Goal: Task Accomplishment & Management: Manage account settings

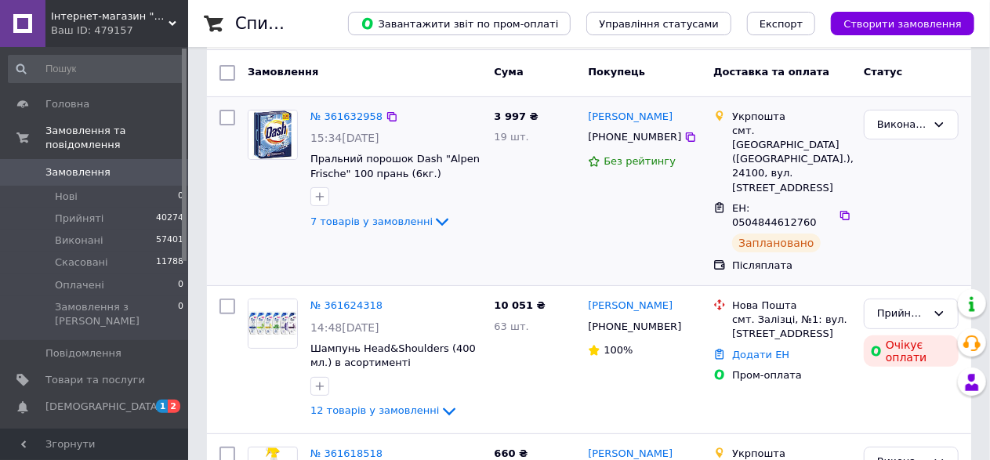
scroll to position [78, 0]
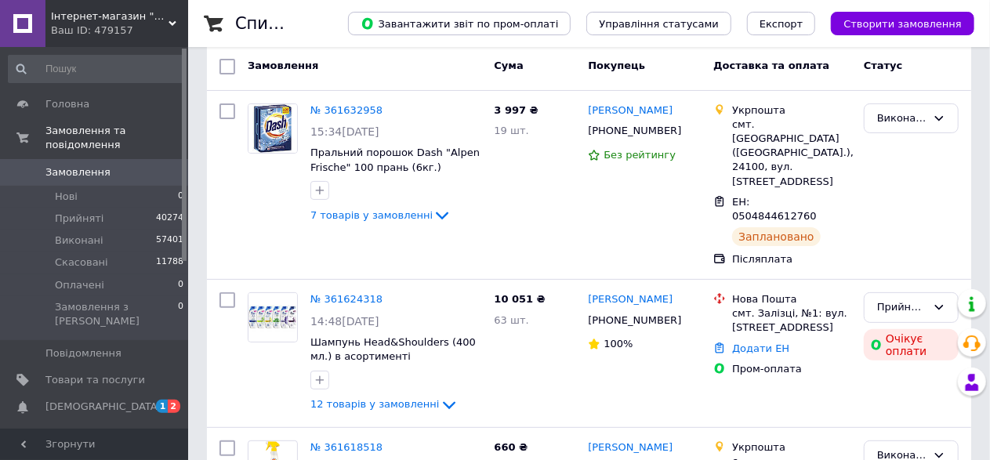
click at [126, 165] on span "Замовлення" at bounding box center [95, 172] width 100 height 14
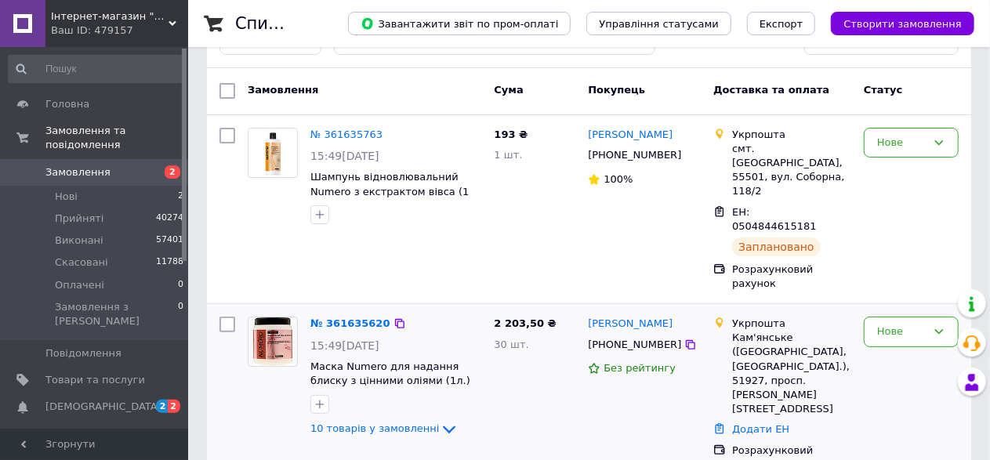
scroll to position [78, 0]
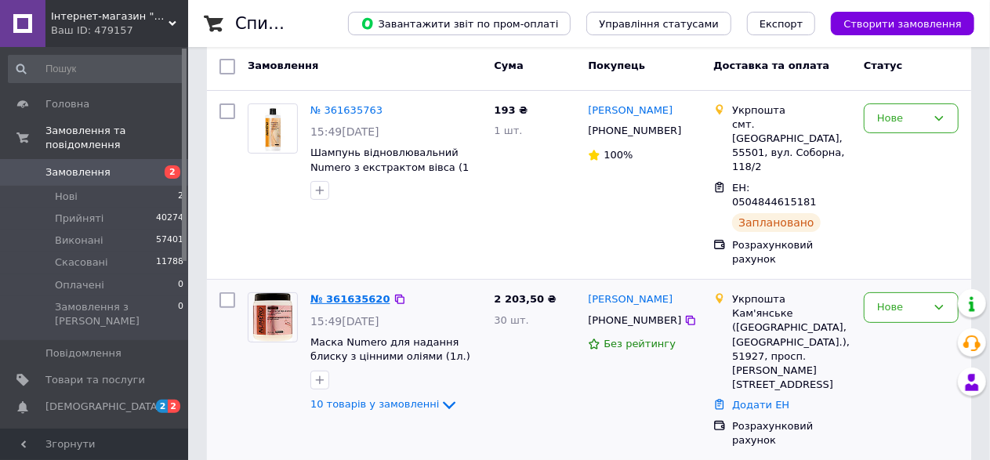
click at [357, 293] on link "№ 361635620" at bounding box center [350, 299] width 80 height 12
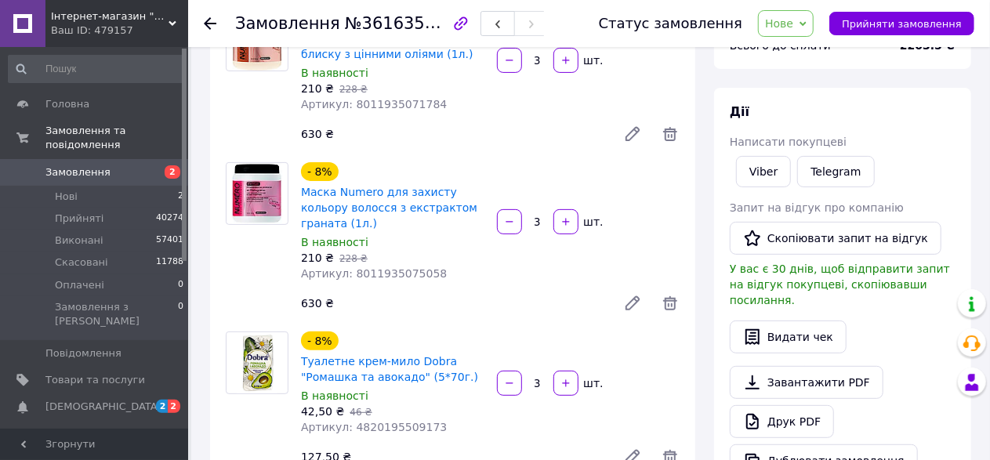
scroll to position [314, 0]
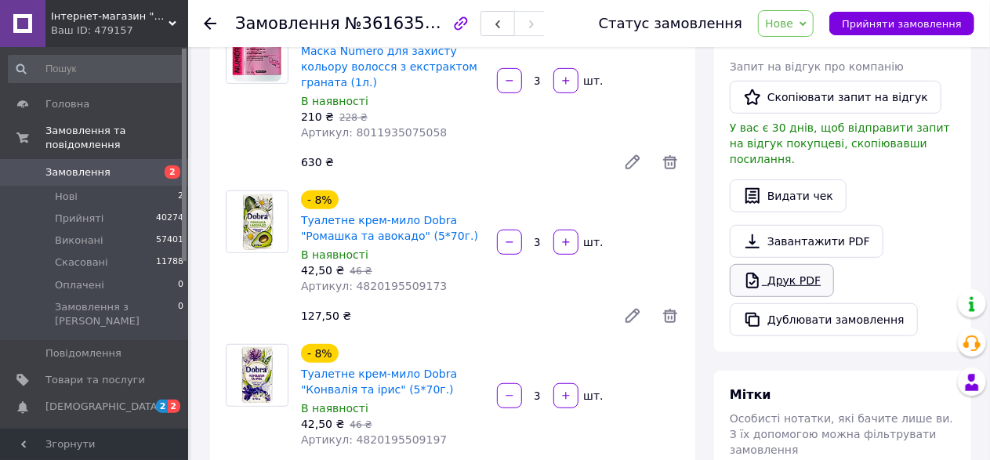
click at [819, 264] on link "Друк PDF" at bounding box center [782, 280] width 104 height 33
click at [821, 267] on link "Друк PDF" at bounding box center [782, 280] width 104 height 33
click at [799, 14] on span "Нове" at bounding box center [786, 23] width 56 height 27
click at [804, 52] on li "Прийнято" at bounding box center [795, 55] width 72 height 24
click at [93, 186] on li "Нові 2" at bounding box center [96, 197] width 193 height 22
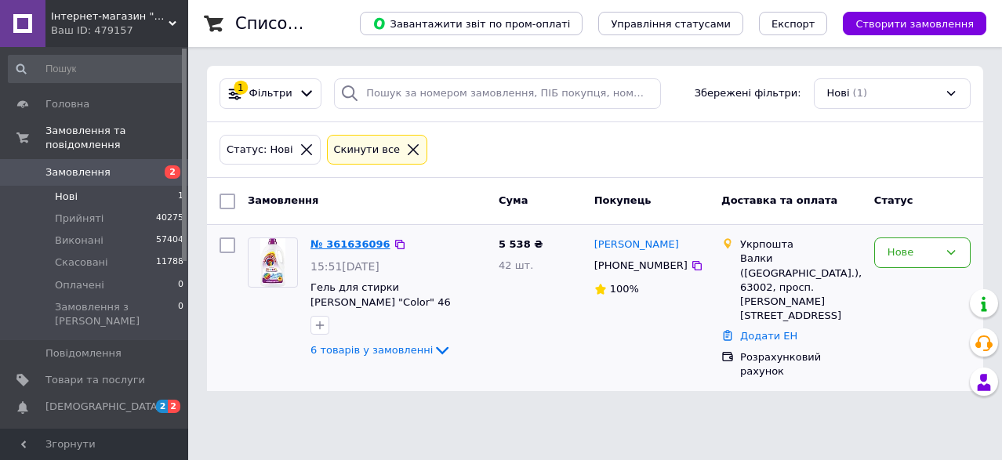
click at [358, 245] on link "№ 361636096" at bounding box center [350, 244] width 80 height 12
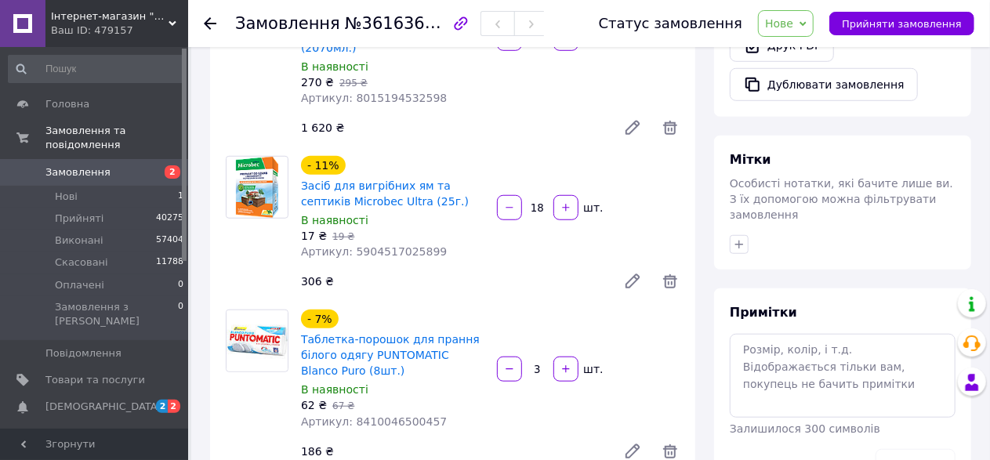
scroll to position [235, 0]
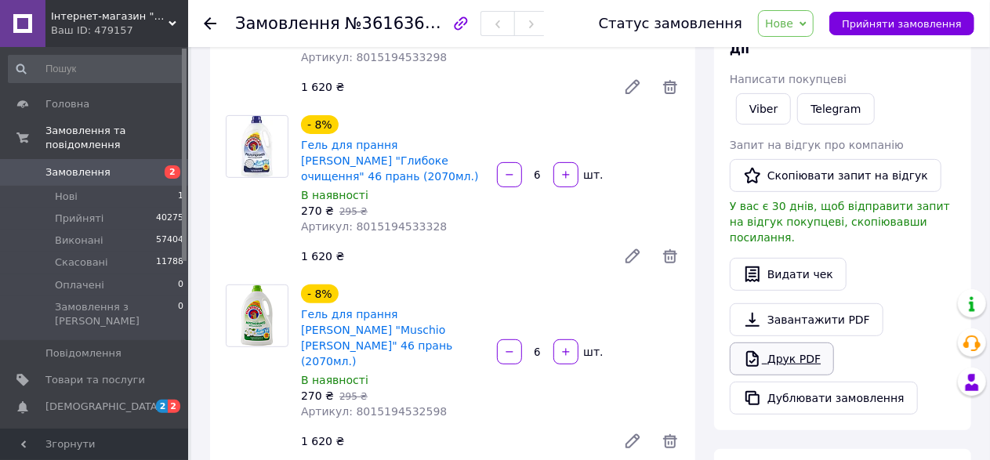
click at [796, 345] on link "Друк PDF" at bounding box center [782, 359] width 104 height 33
click at [802, 343] on link "Друк PDF" at bounding box center [782, 359] width 104 height 33
click at [793, 17] on span "Нове" at bounding box center [779, 23] width 28 height 13
click at [812, 50] on li "Прийнято" at bounding box center [795, 55] width 72 height 24
click at [133, 186] on li "Нові 1" at bounding box center [96, 197] width 193 height 22
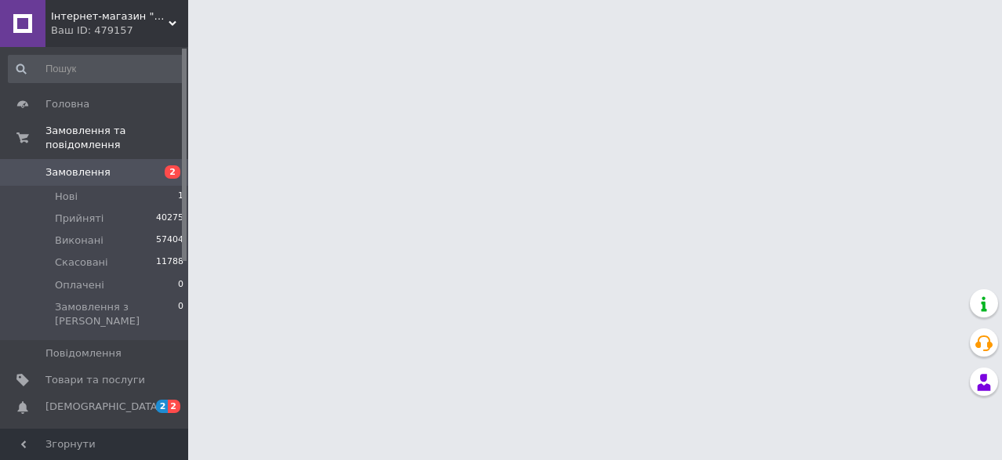
click at [135, 165] on span "Замовлення" at bounding box center [95, 172] width 100 height 14
click at [411, 39] on html "Інтернет-магазин "Мойдодир" Ваш ID: 479157 Сайт Інтернет-магазин "Мойдодир" Каб…" at bounding box center [501, 19] width 1002 height 39
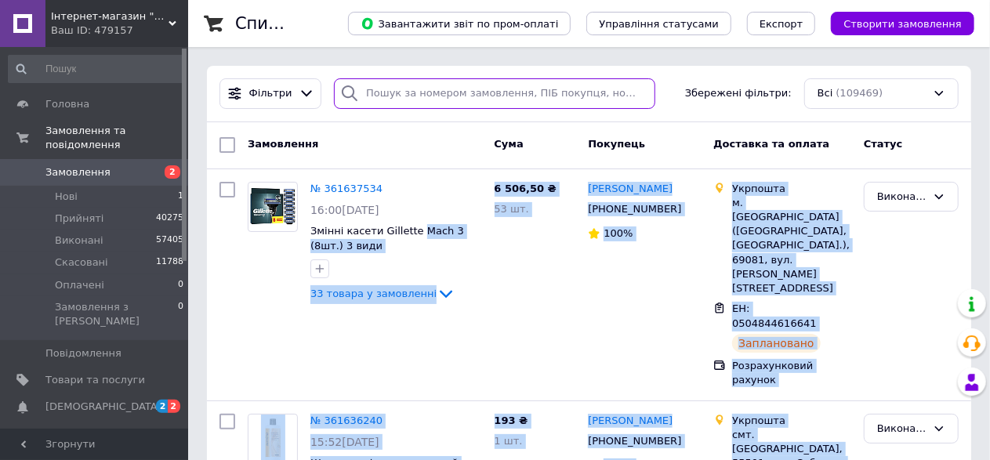
click at [422, 87] on input "search" at bounding box center [494, 93] width 321 height 31
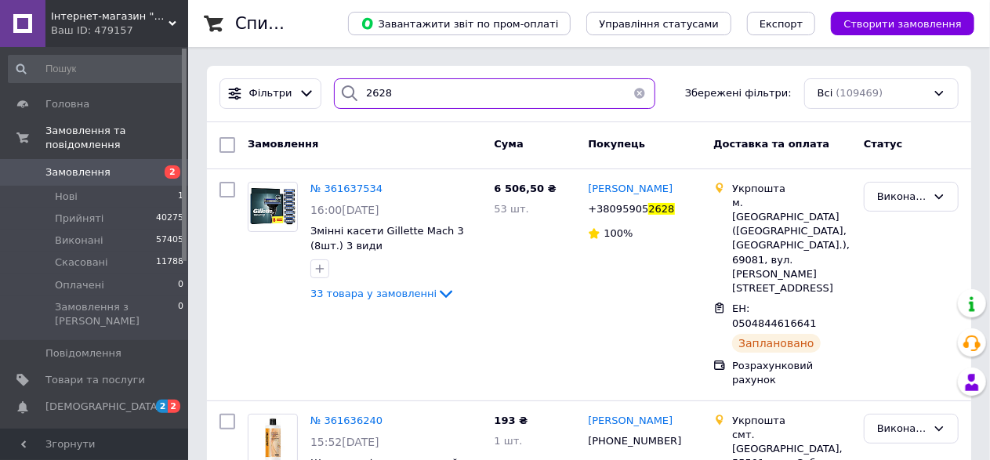
click at [422, 87] on input "2628" at bounding box center [494, 93] width 321 height 31
type input "2628"
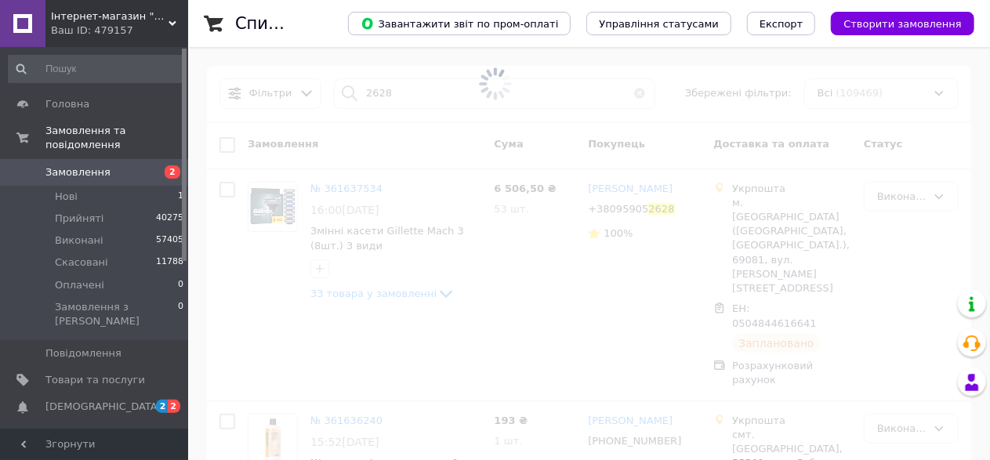
click at [422, 87] on span at bounding box center [495, 84] width 990 height 168
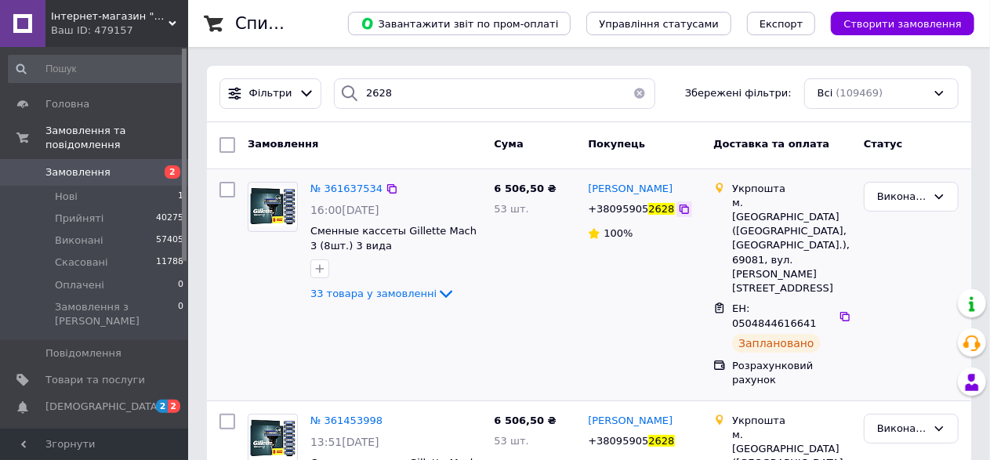
click at [680, 213] on icon at bounding box center [684, 209] width 9 height 9
click at [839, 310] on icon at bounding box center [845, 316] width 13 height 13
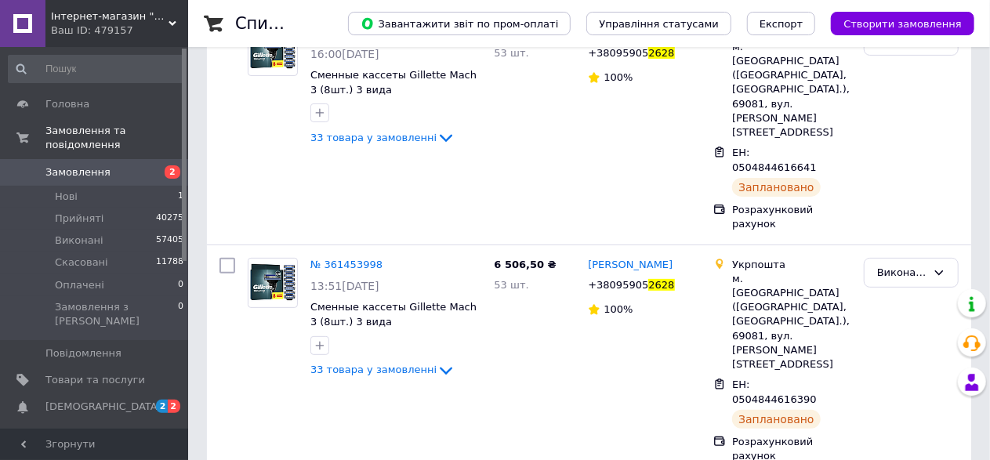
scroll to position [157, 0]
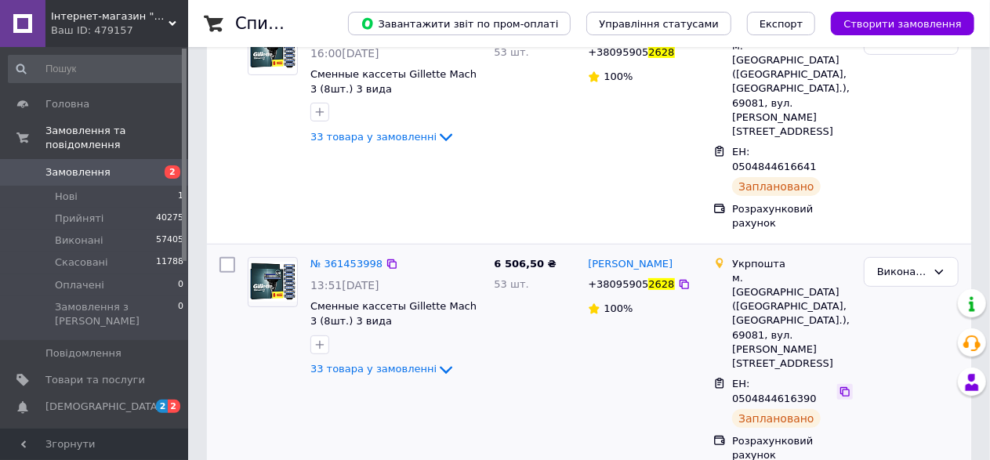
click at [839, 386] on icon at bounding box center [845, 392] width 13 height 13
click at [114, 165] on span "Замовлення" at bounding box center [95, 172] width 100 height 14
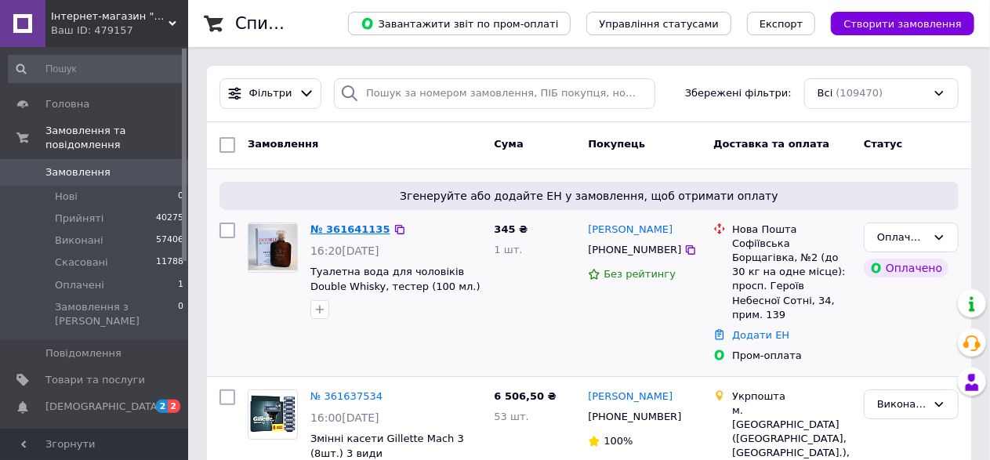
click at [368, 231] on link "№ 361641135" at bounding box center [350, 229] width 80 height 12
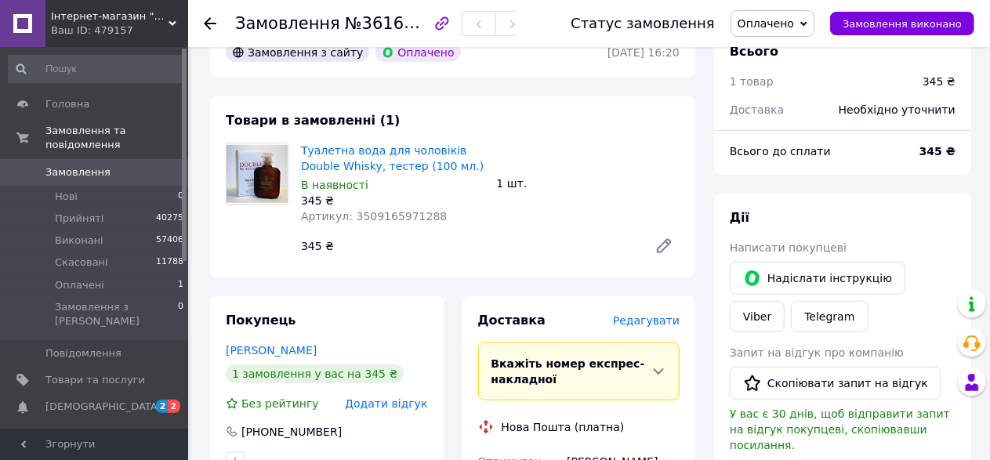
scroll to position [627, 0]
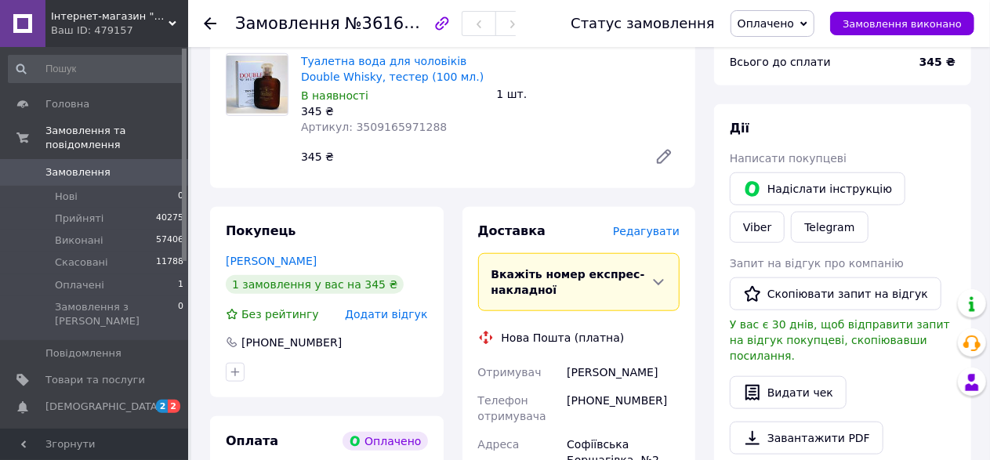
click at [794, 25] on span "Оплачено" at bounding box center [766, 23] width 56 height 13
click at [807, 63] on li "Прийнято" at bounding box center [773, 55] width 82 height 24
click at [106, 165] on span "Замовлення" at bounding box center [95, 172] width 100 height 14
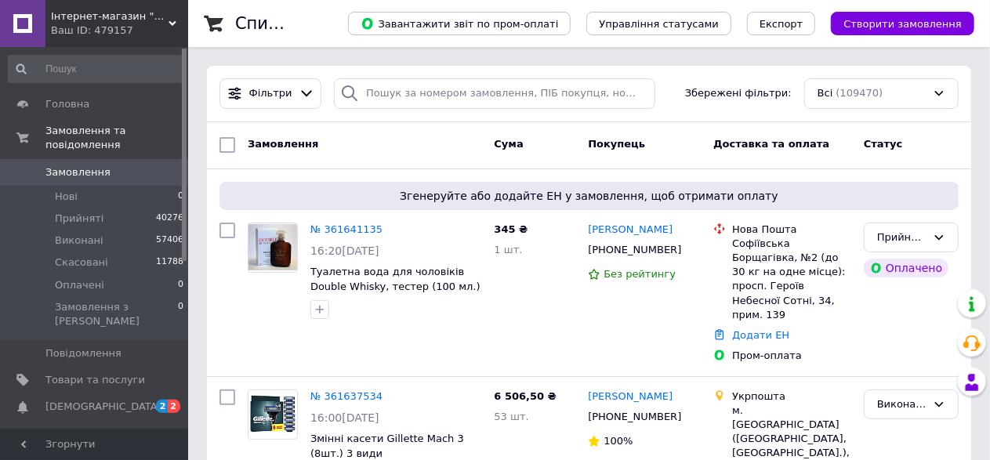
click at [87, 171] on link "Замовлення 0" at bounding box center [96, 172] width 193 height 27
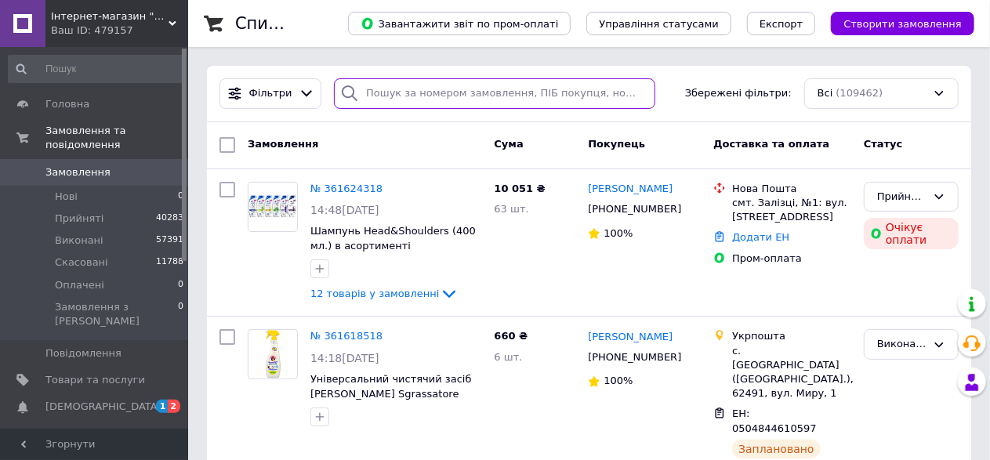
click at [365, 78] on input "search" at bounding box center [494, 93] width 321 height 31
paste input "+380969864234"
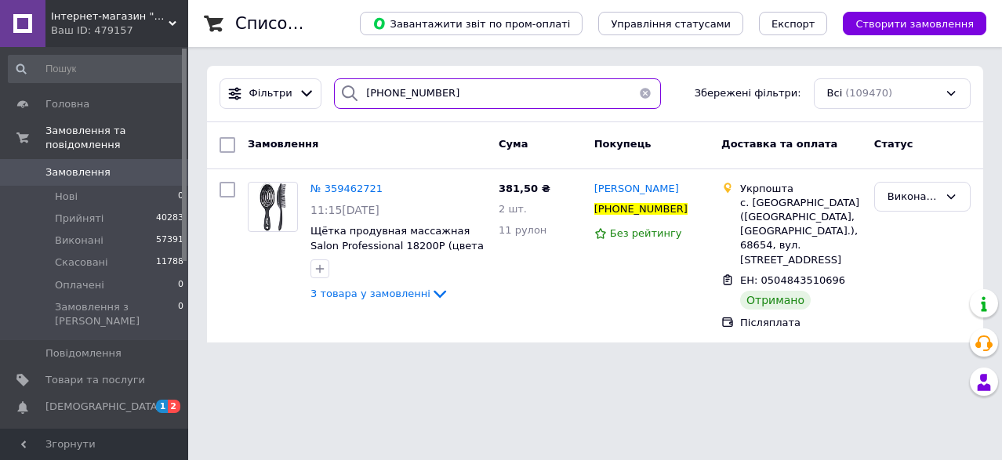
type input "+380969864234"
